Goal: Find specific page/section: Find specific page/section

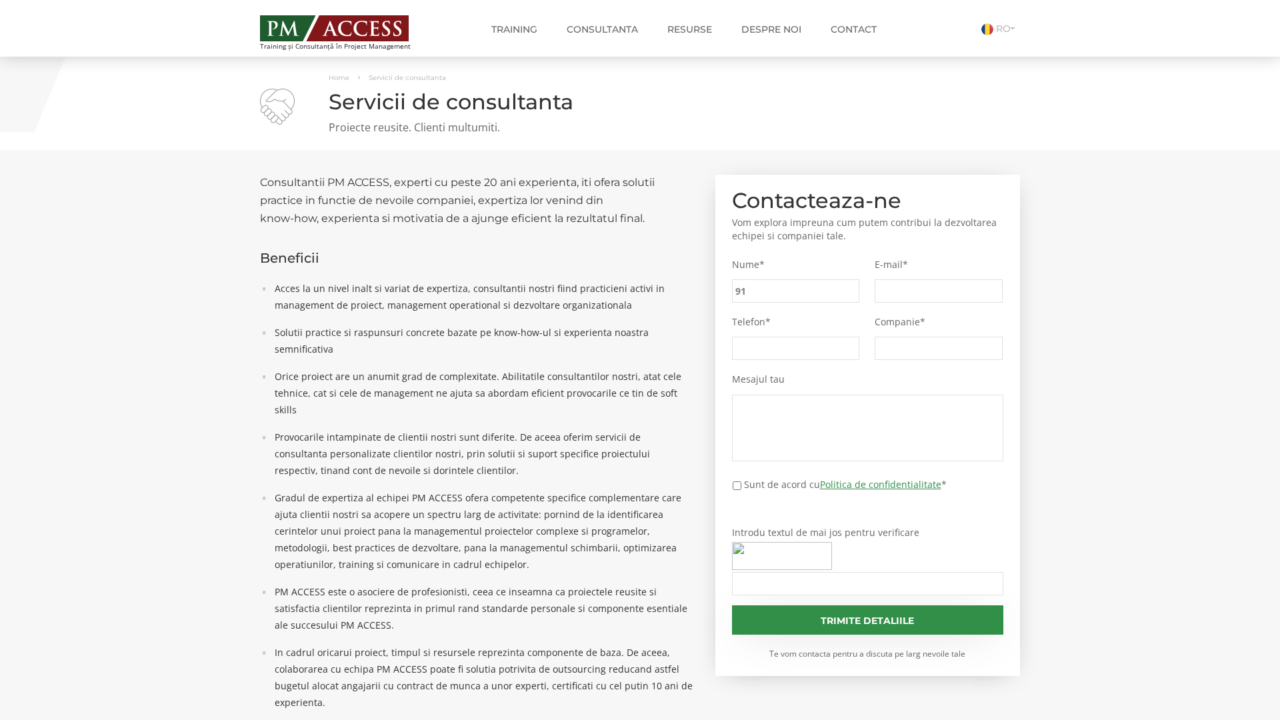
type input "91c"
type input "77c"
type input "2ae"
type input "a62"
type input "b37"
